Goal: Task Accomplishment & Management: Manage account settings

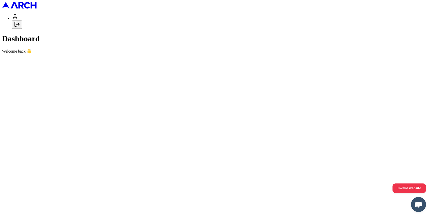
click at [20, 27] on icon "Log out" at bounding box center [17, 24] width 6 height 6
type input "arch_admin@getarch.com"
